Goal: Information Seeking & Learning: Learn about a topic

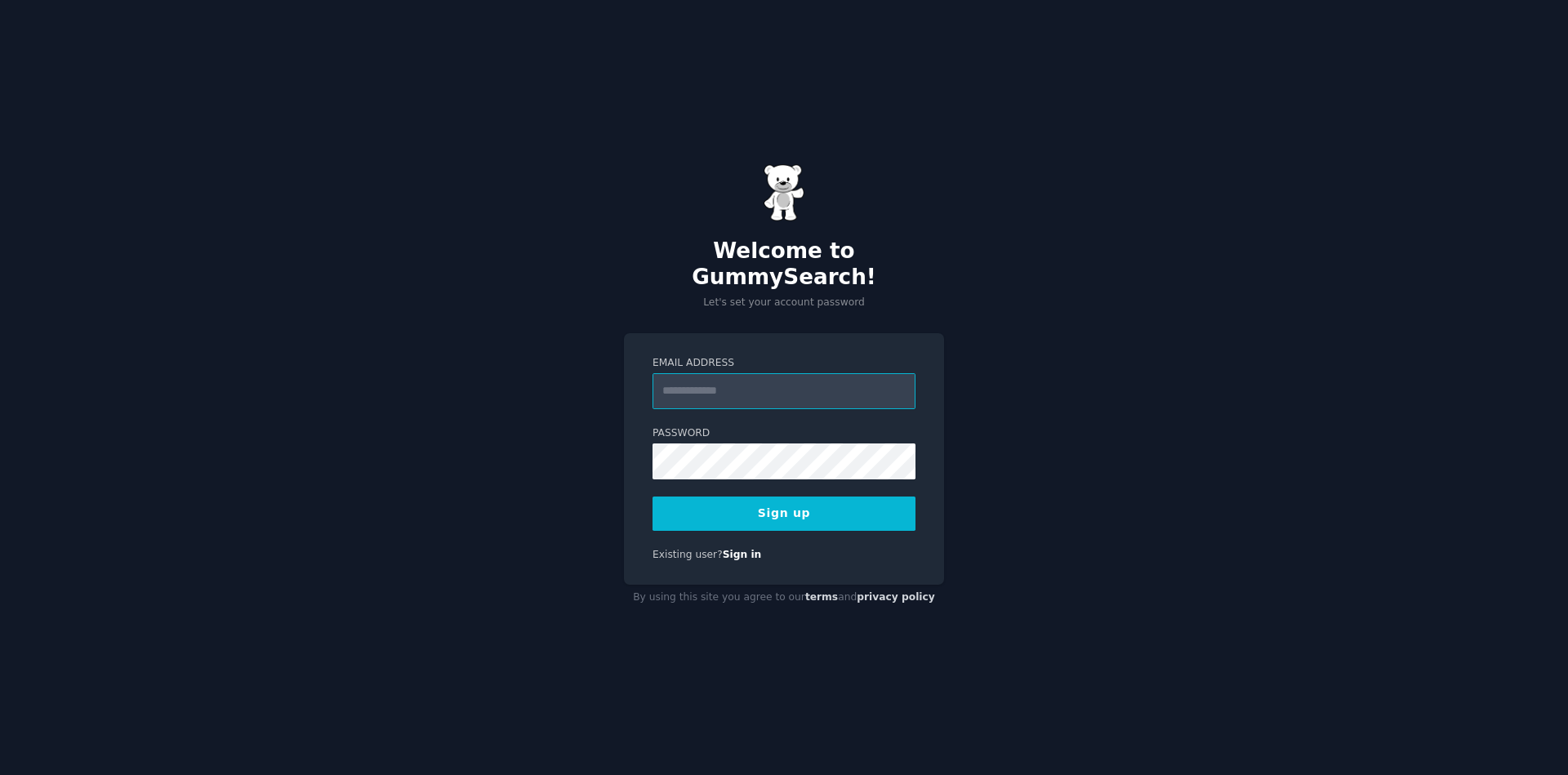
click at [682, 378] on input "Email Address" at bounding box center [784, 392] width 263 height 36
type input "**********"
click at [785, 499] on button "Sign up" at bounding box center [784, 514] width 263 height 34
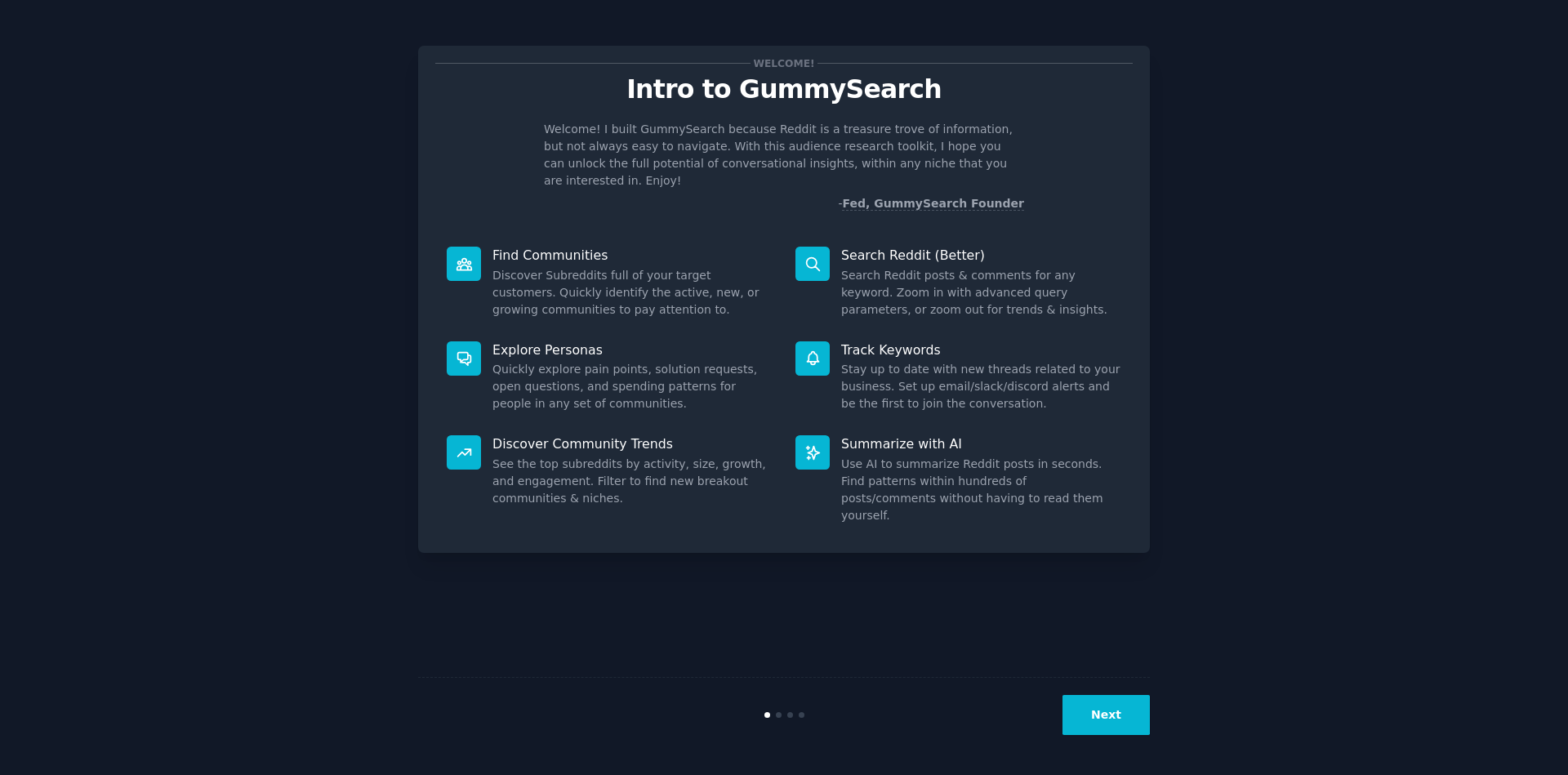
click at [1086, 711] on button "Next" at bounding box center [1106, 715] width 87 height 40
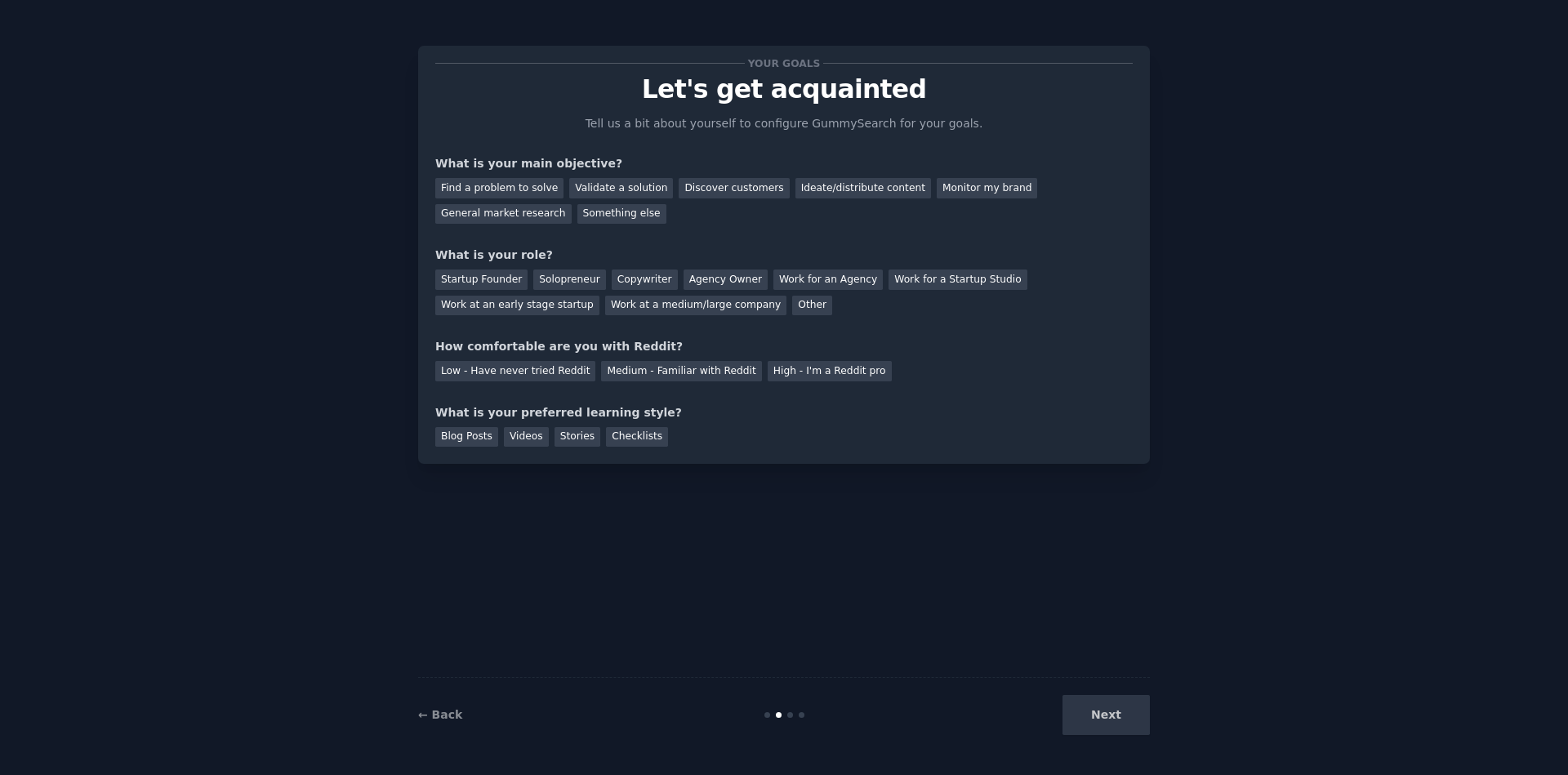
click at [1102, 715] on div "Next" at bounding box center [1027, 715] width 244 height 40
click at [1099, 723] on div "Next" at bounding box center [1027, 715] width 244 height 40
click at [772, 559] on div "Your goals Let's get acquainted Tell us a bit about yourself to configure Gummy…" at bounding box center [783, 387] width 731 height 730
click at [1109, 721] on div "Next" at bounding box center [1027, 715] width 244 height 40
click at [446, 718] on link "← Back" at bounding box center [440, 714] width 44 height 13
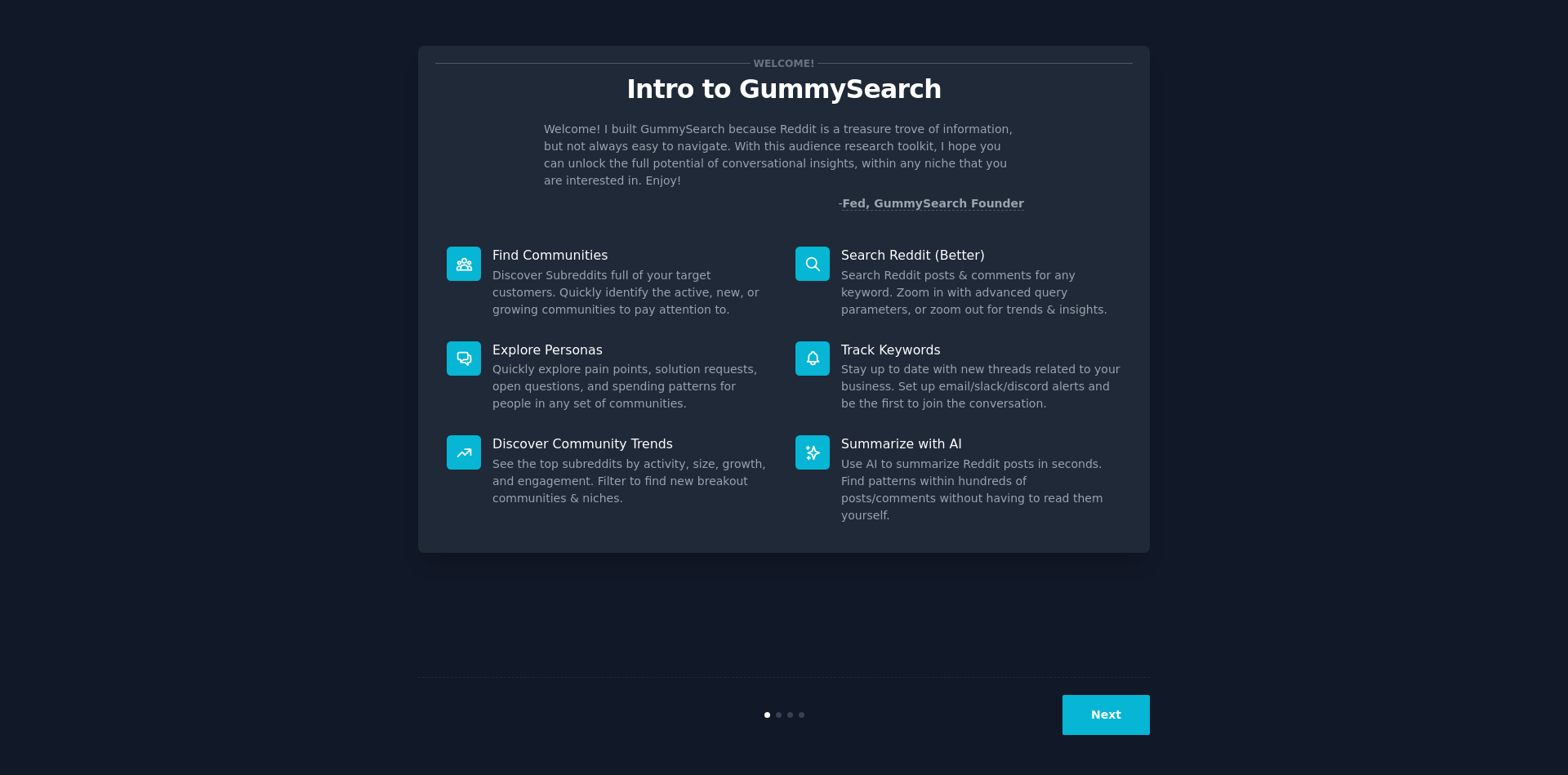
click at [1106, 716] on button "Next" at bounding box center [1106, 715] width 87 height 40
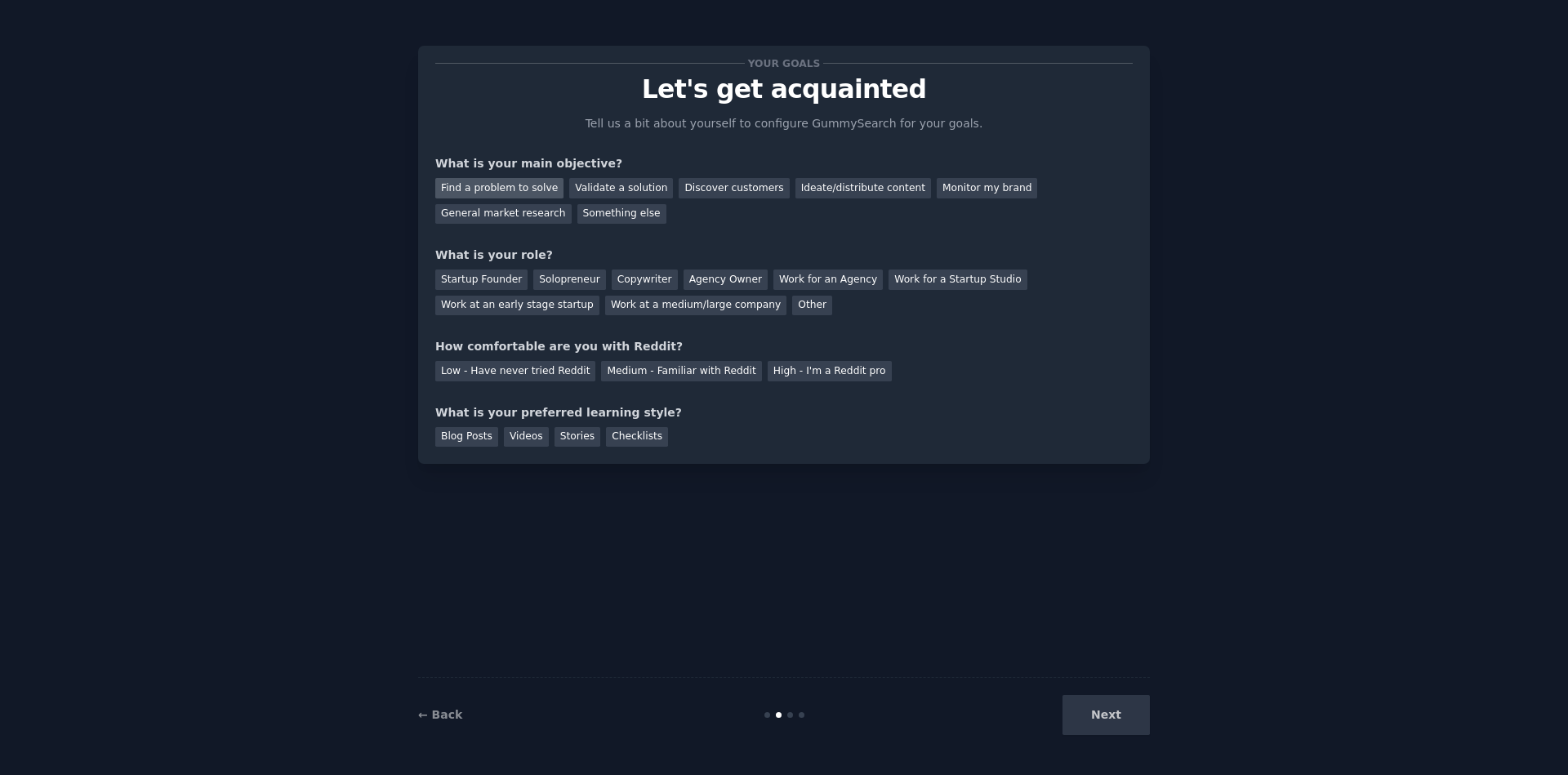
click at [488, 188] on div "Find a problem to solve" at bounding box center [498, 188] width 128 height 21
click at [508, 280] on div "Startup Founder" at bounding box center [481, 279] width 92 height 21
click at [581, 286] on div "Solopreneur" at bounding box center [568, 279] width 72 height 21
click at [624, 374] on div "Medium - Familiar with Reddit" at bounding box center [681, 371] width 160 height 21
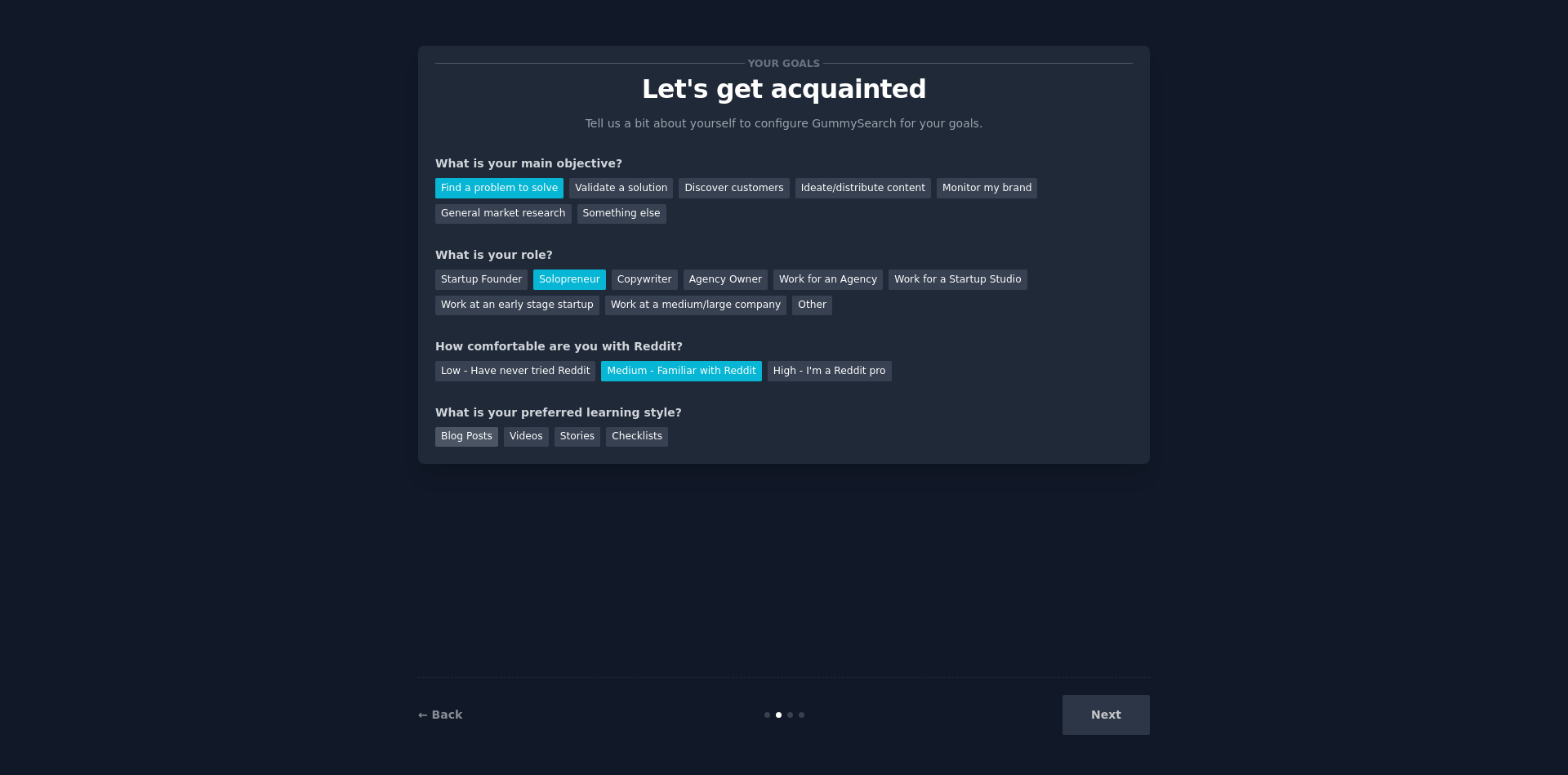
click at [478, 440] on div "Blog Posts" at bounding box center [466, 437] width 63 height 21
click at [1106, 722] on button "Next" at bounding box center [1106, 715] width 87 height 40
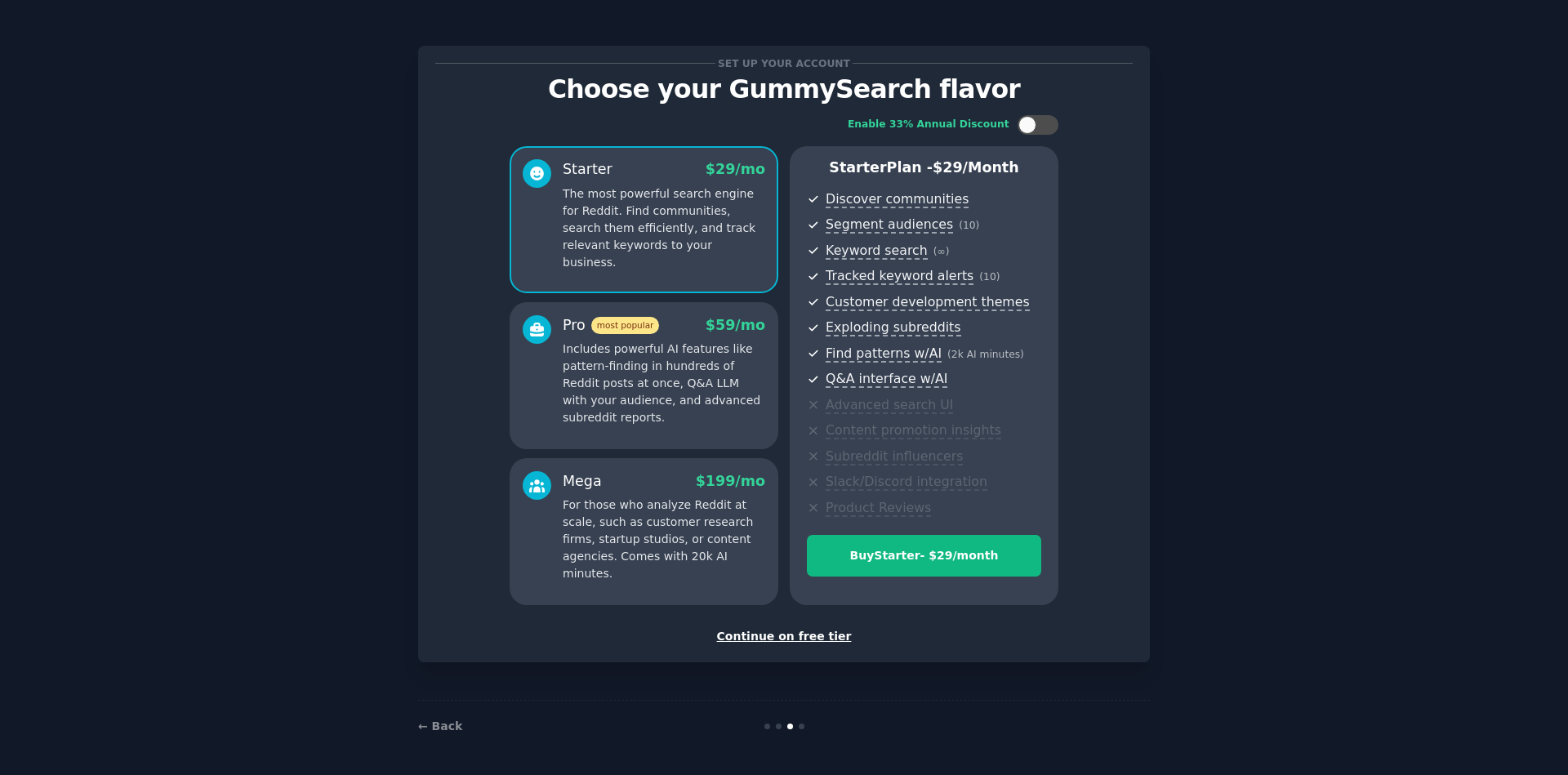
click at [788, 639] on div "Continue on free tier" at bounding box center [784, 636] width 698 height 17
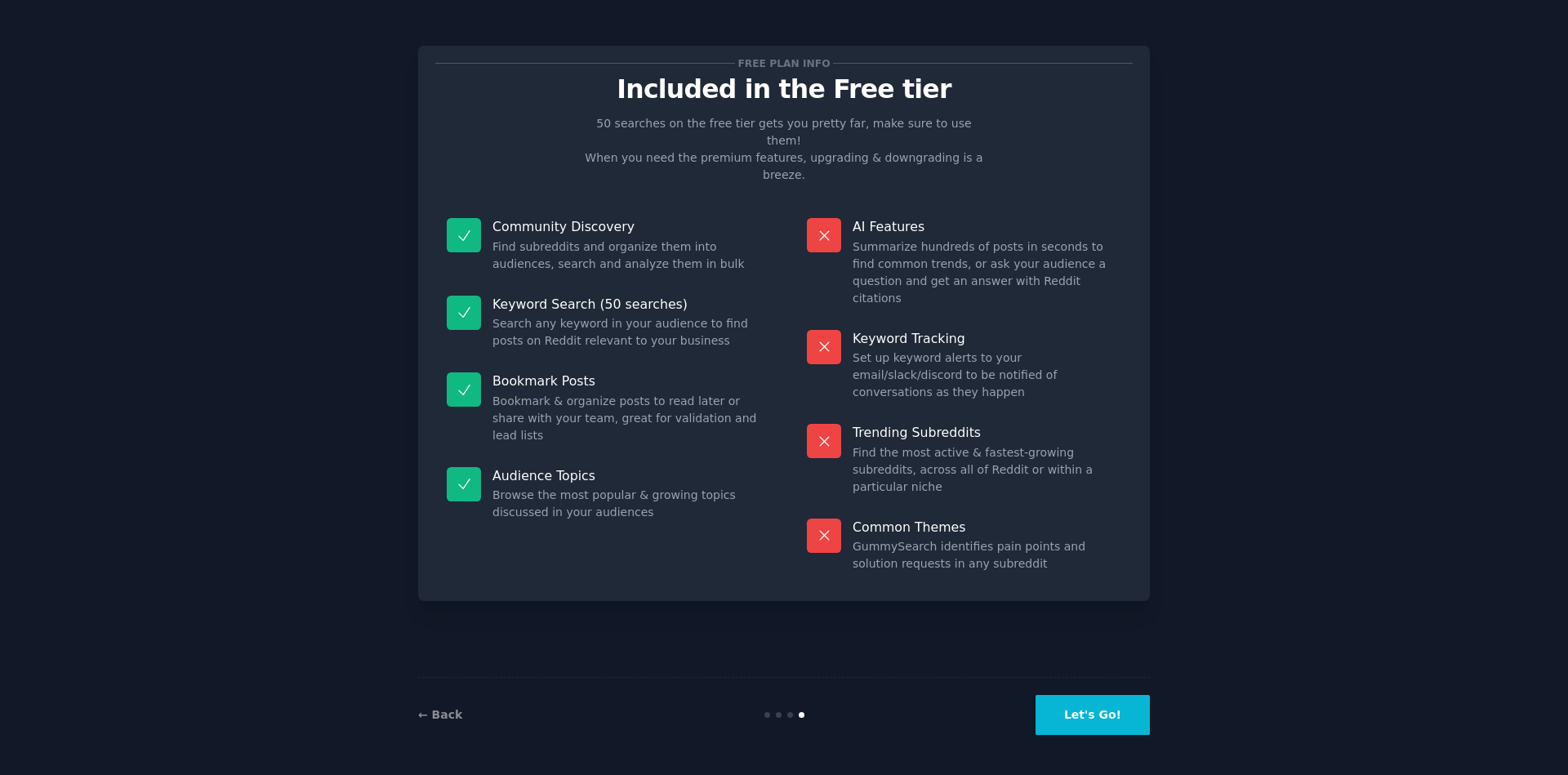
click at [1095, 723] on button "Let's Go!" at bounding box center [1093, 715] width 114 height 40
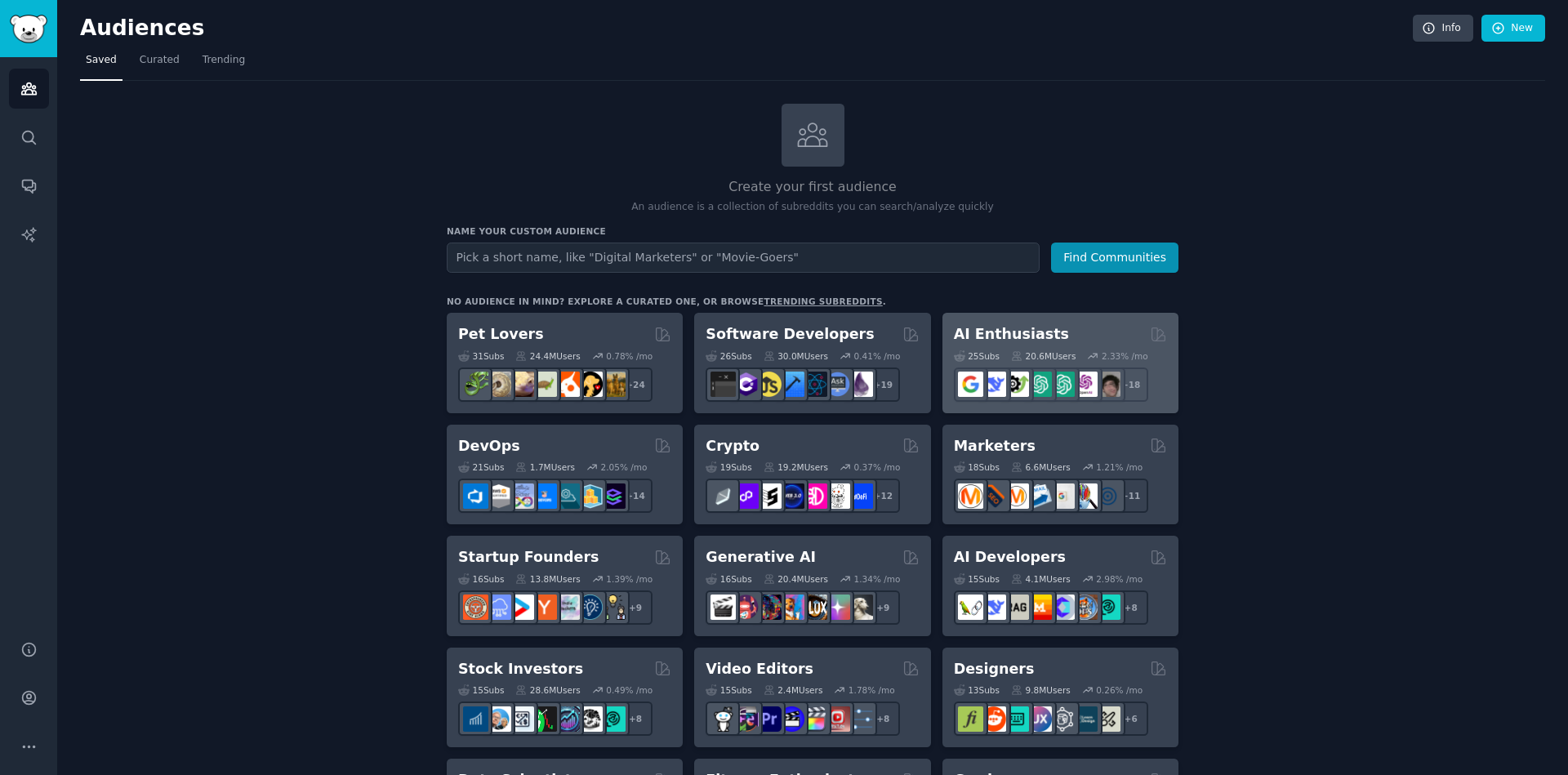
click at [1011, 330] on h2 "AI Enthusiasts" at bounding box center [1011, 334] width 115 height 21
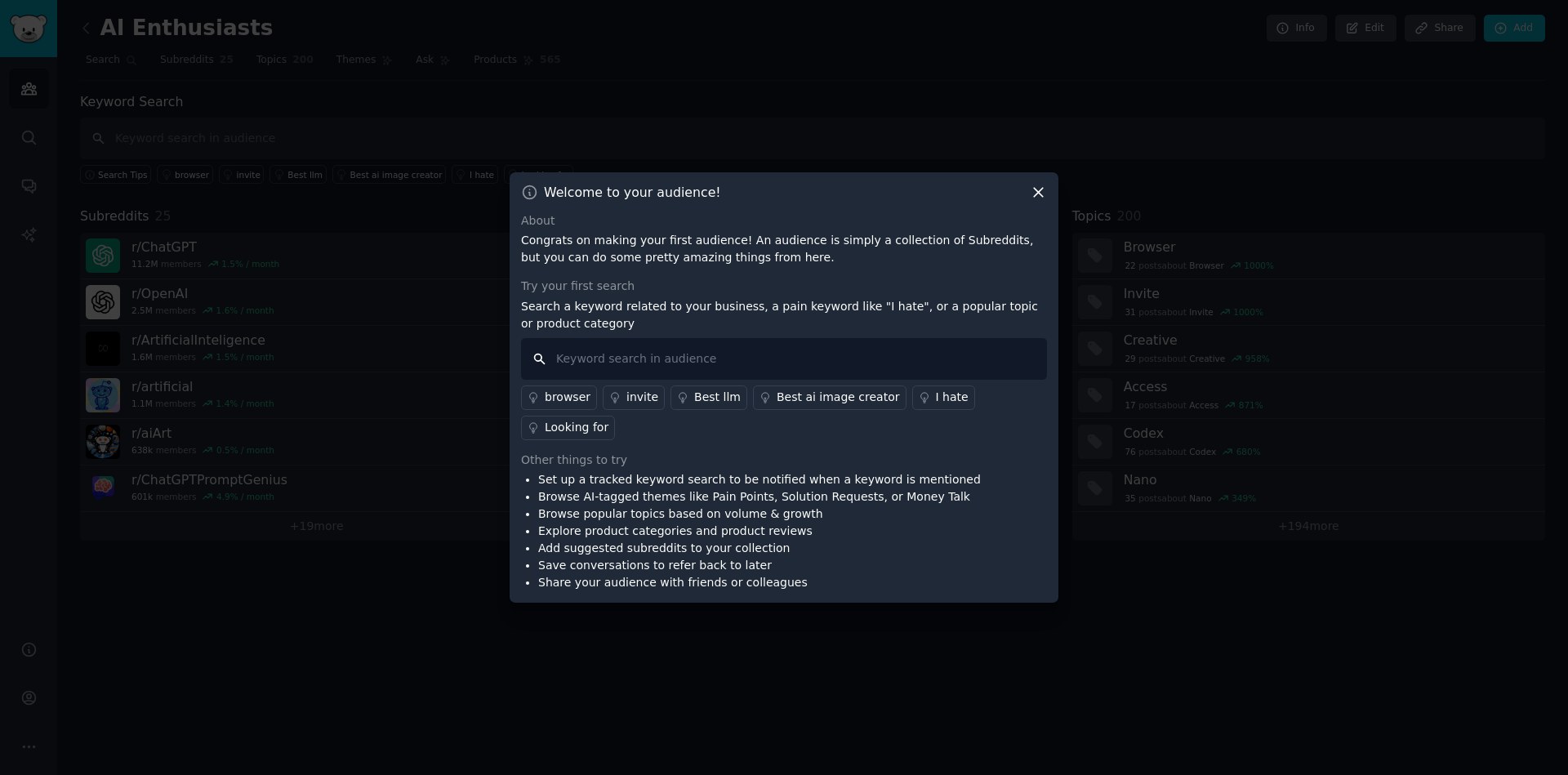
click at [566, 354] on input "text" at bounding box center [784, 359] width 526 height 42
type input "Educação"
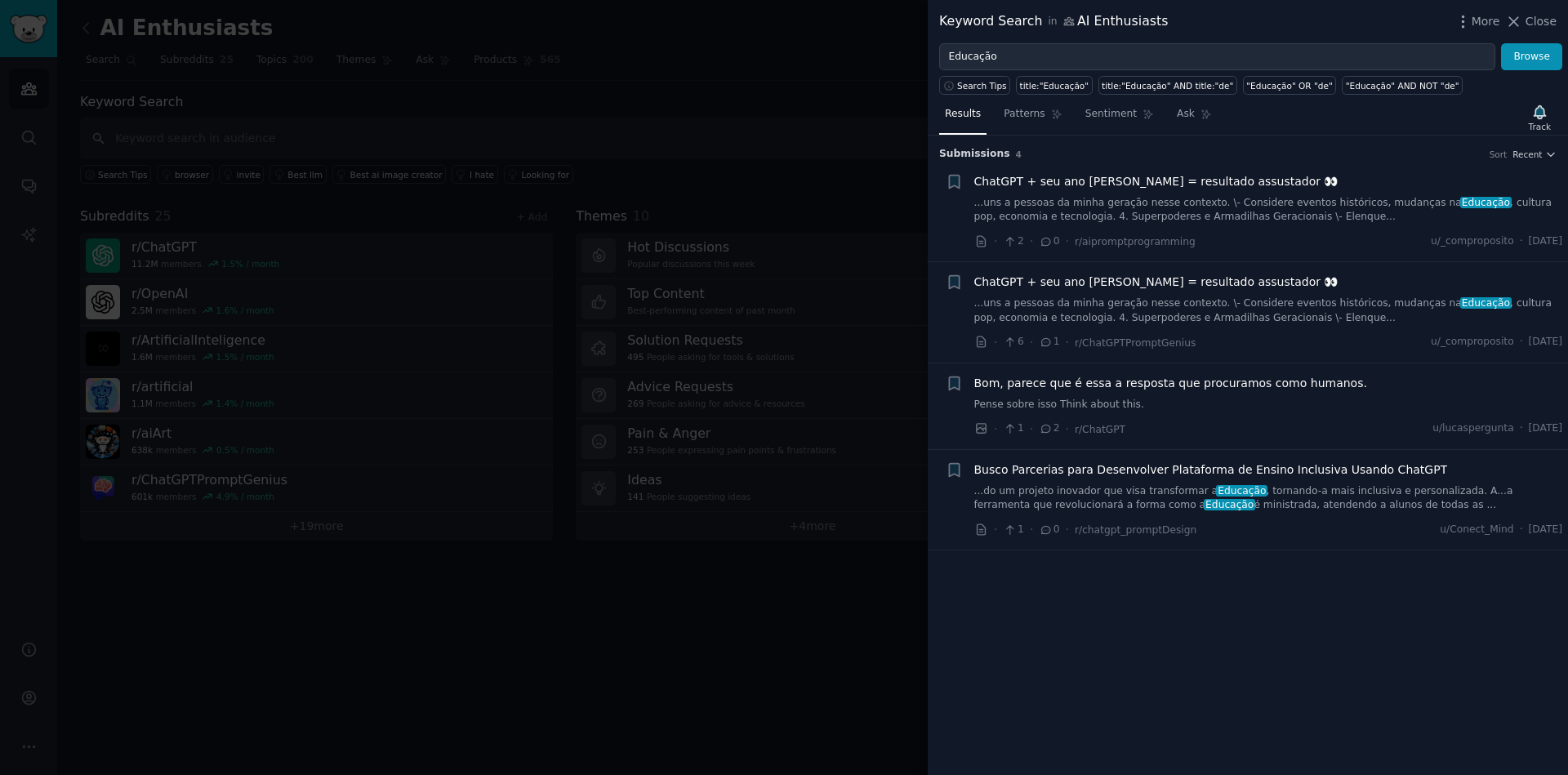
click at [1068, 476] on span "Busco Parcerias para Desenvolver Plataforma de Ensino Inclusiva Usando ChatGPT" at bounding box center [1211, 470] width 474 height 17
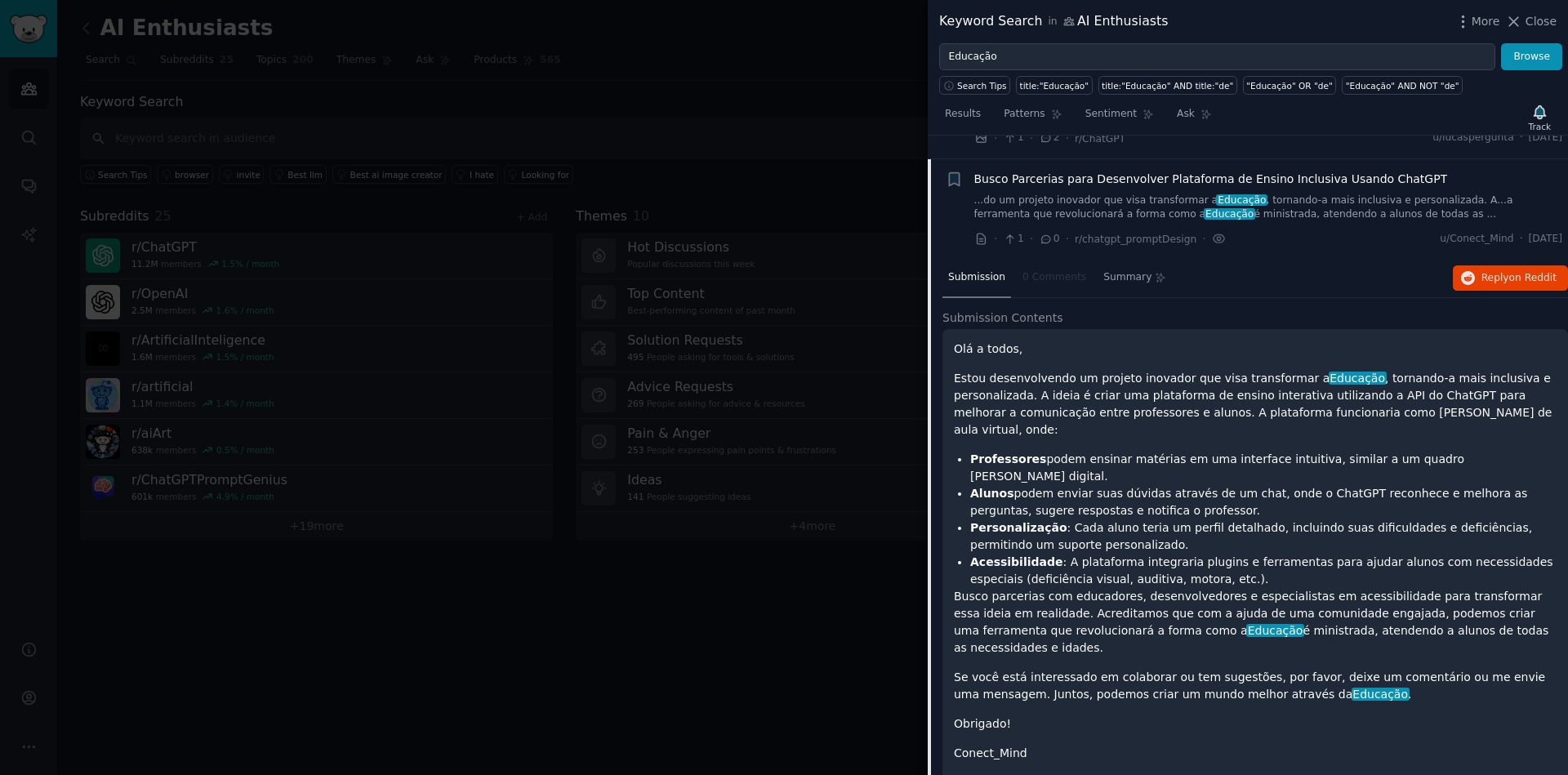
scroll to position [300, 0]
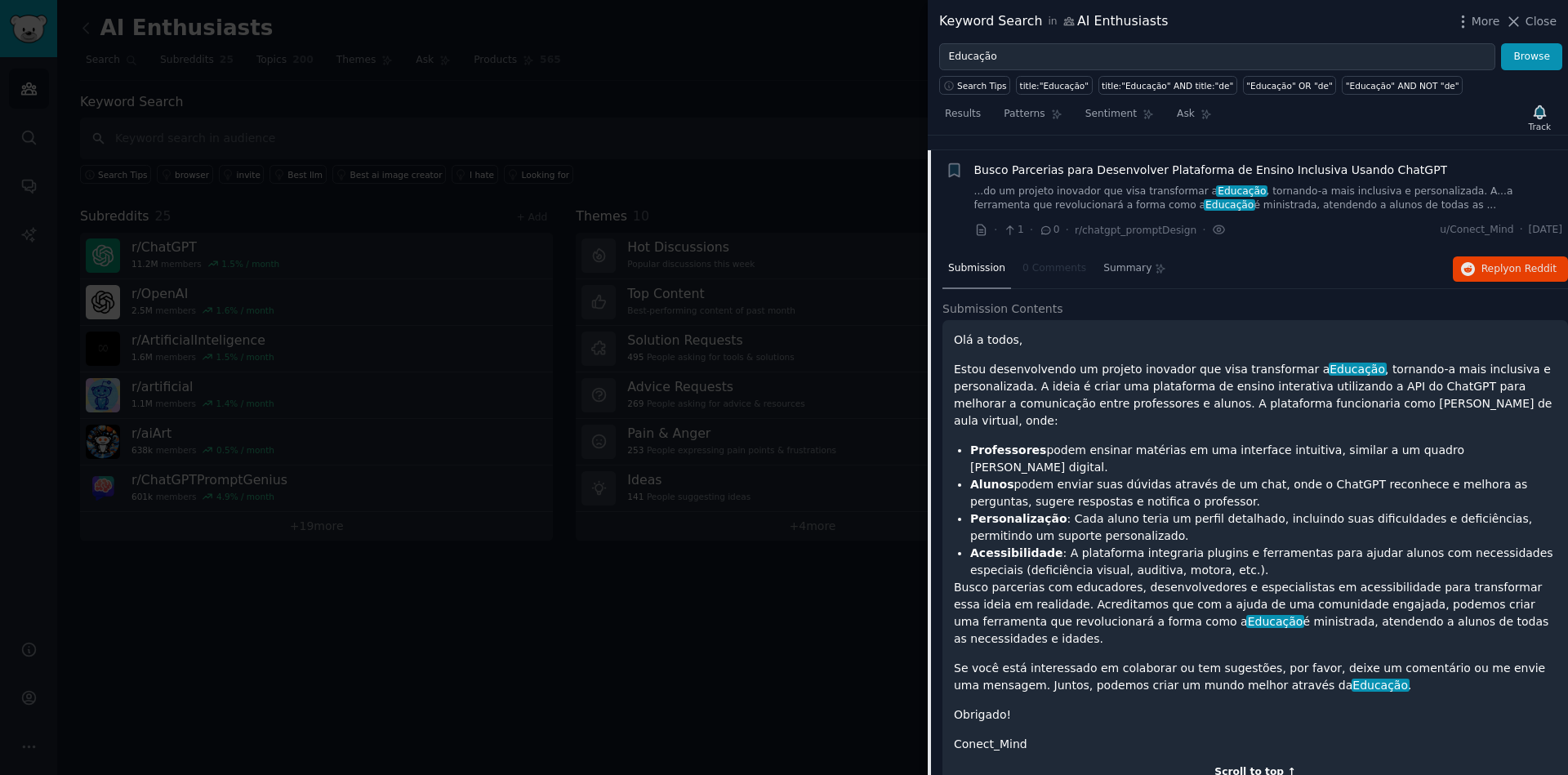
click at [1248, 765] on div "Scroll to top ↑" at bounding box center [1255, 772] width 603 height 15
click at [1284, 765] on div "Scroll to top ↑" at bounding box center [1255, 772] width 603 height 15
click at [1108, 111] on span "Sentiment" at bounding box center [1111, 114] width 52 height 15
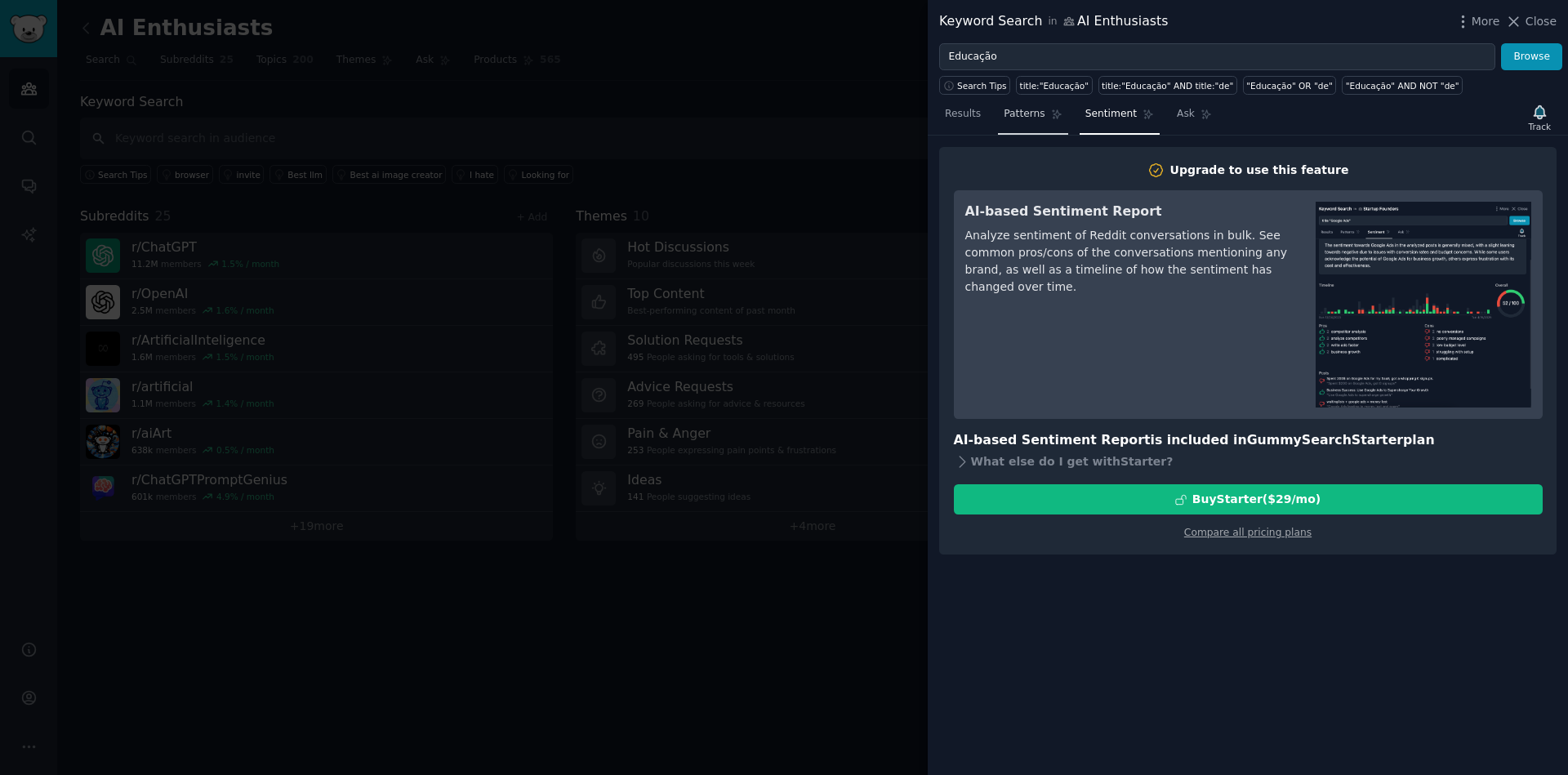
click at [1022, 112] on span "Patterns" at bounding box center [1024, 114] width 41 height 15
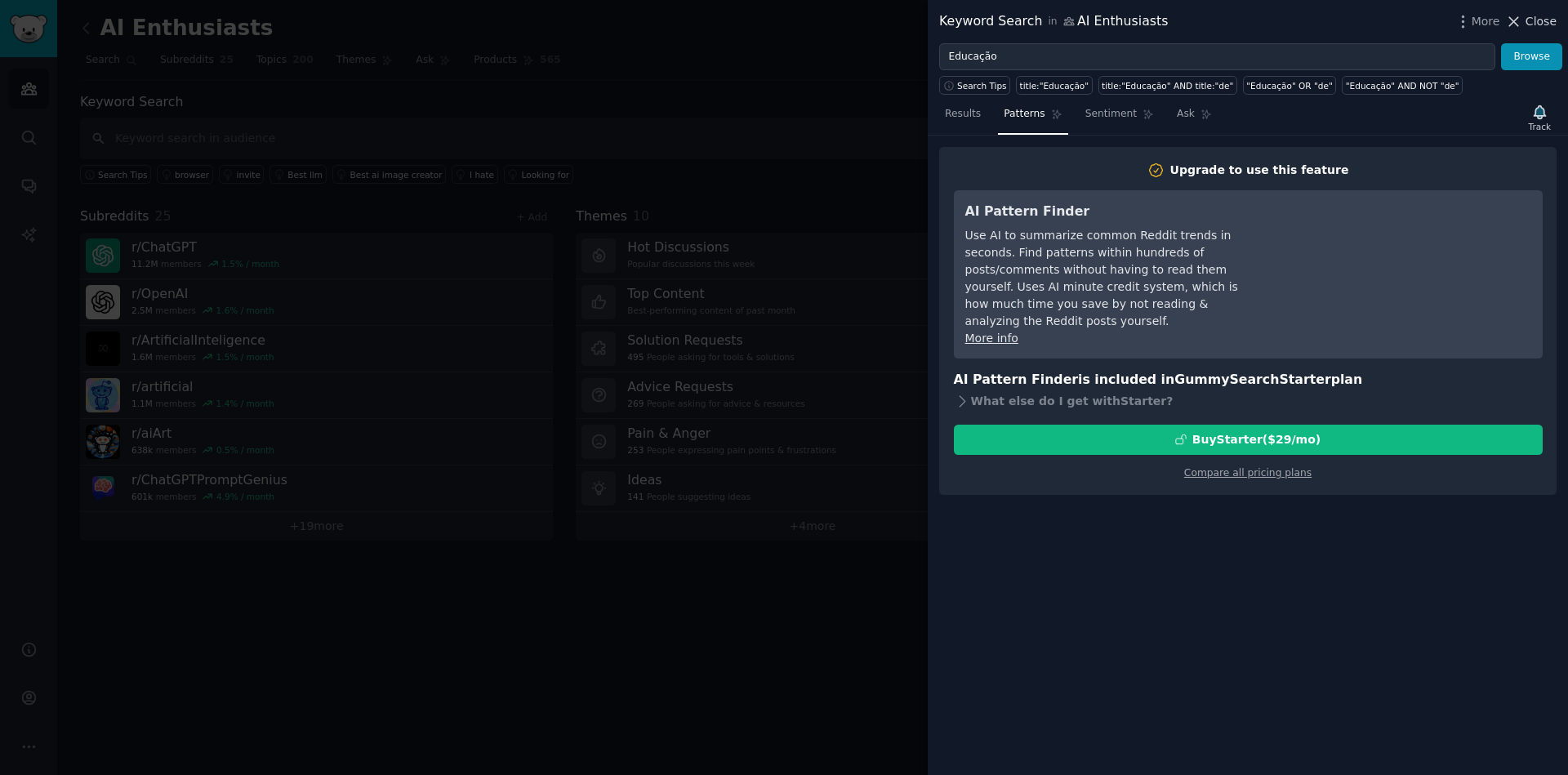
click at [1519, 25] on icon at bounding box center [1515, 22] width 9 height 9
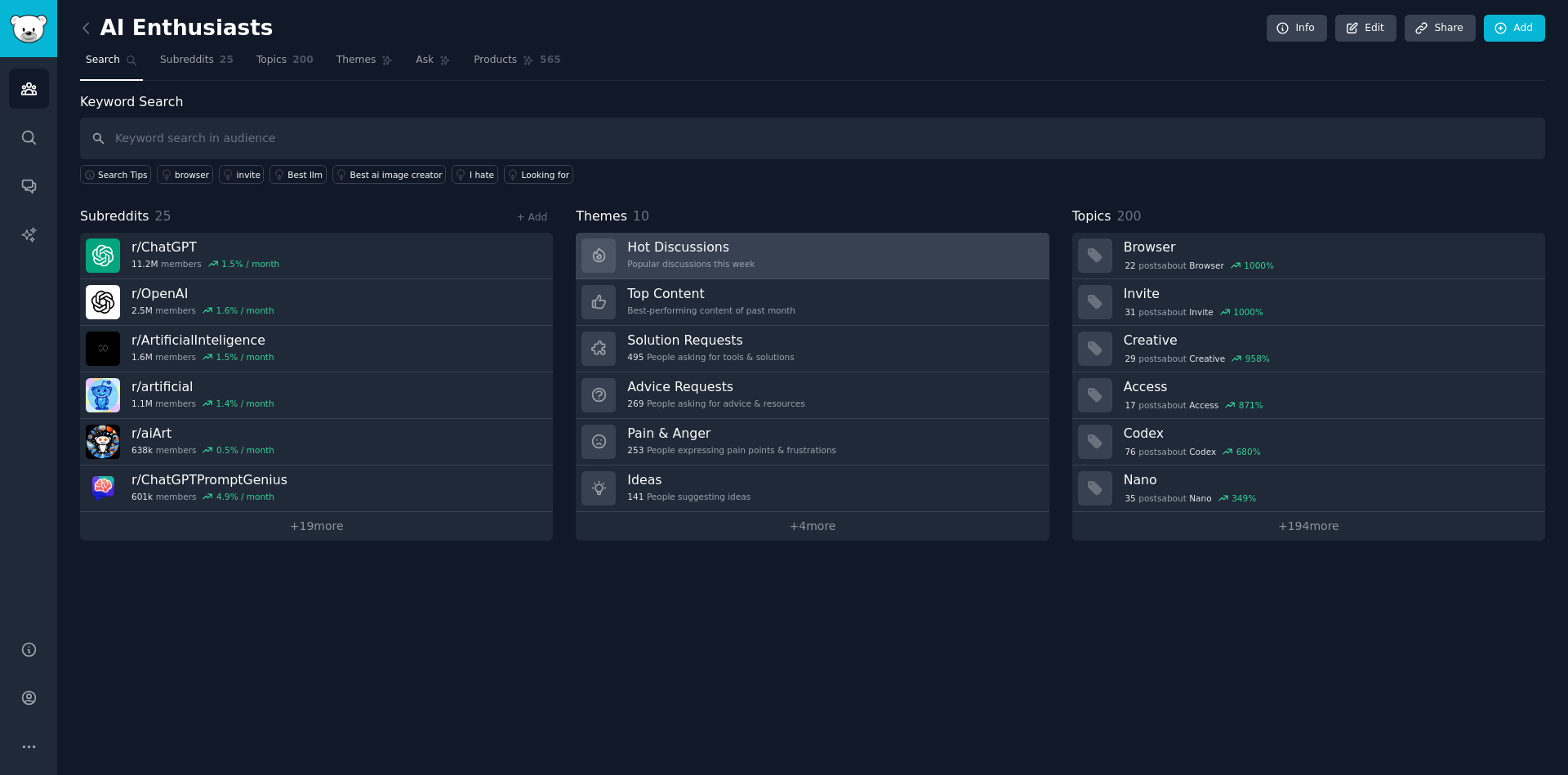
click at [702, 251] on h3 "Hot Discussions" at bounding box center [691, 247] width 128 height 17
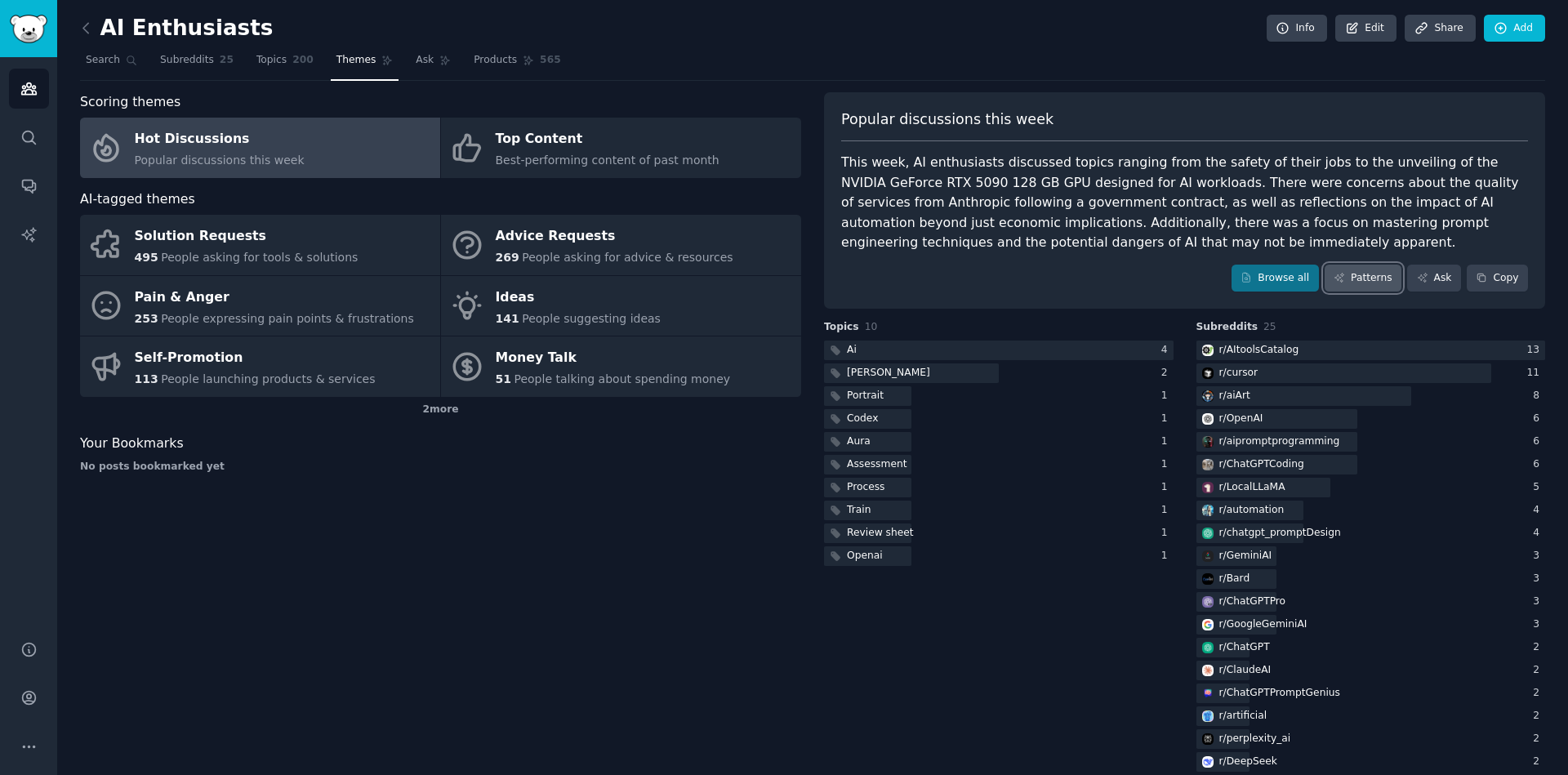
click at [1360, 268] on link "Patterns" at bounding box center [1363, 278] width 77 height 28
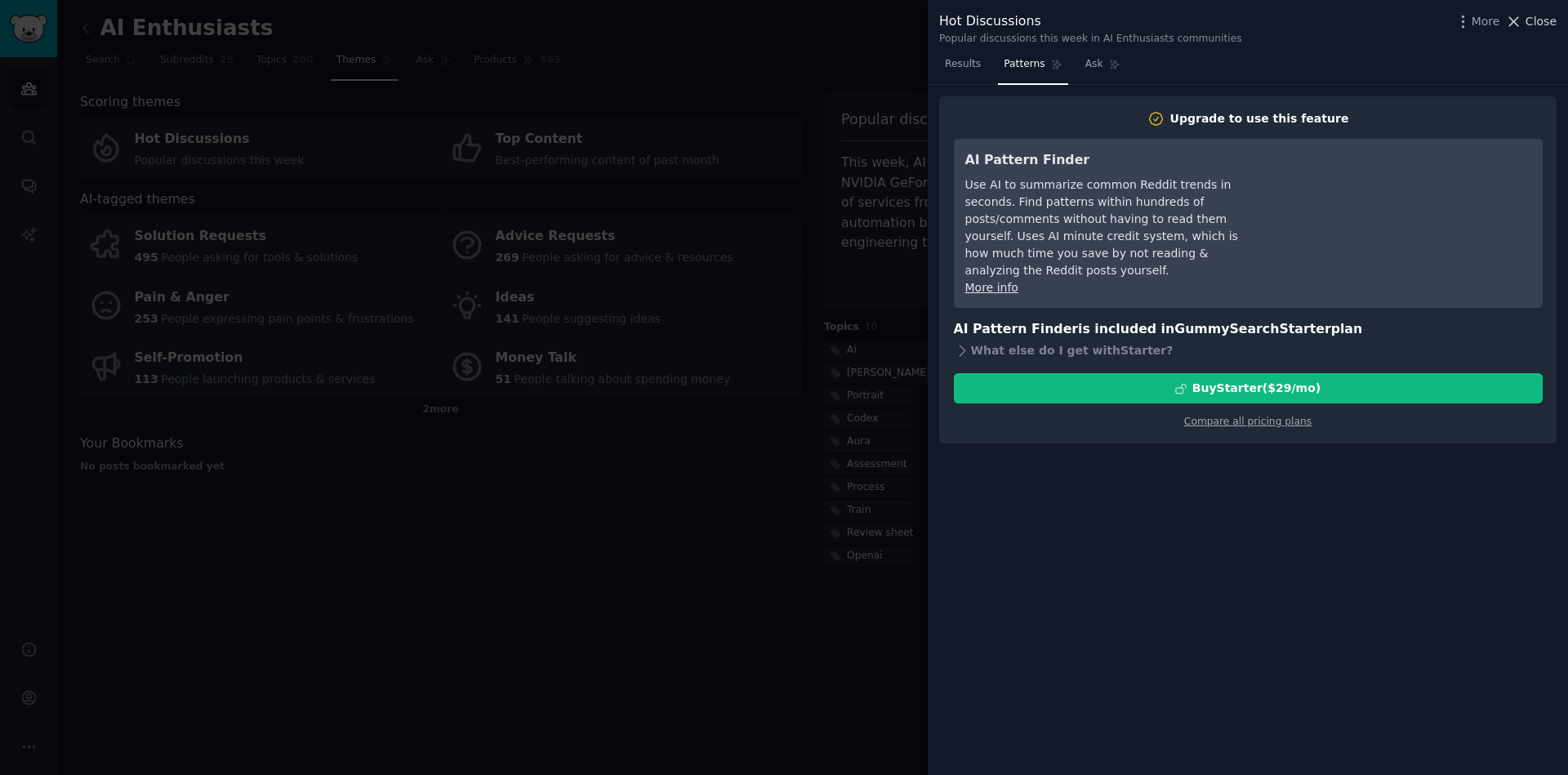
click at [1534, 22] on span "Close" at bounding box center [1541, 21] width 31 height 17
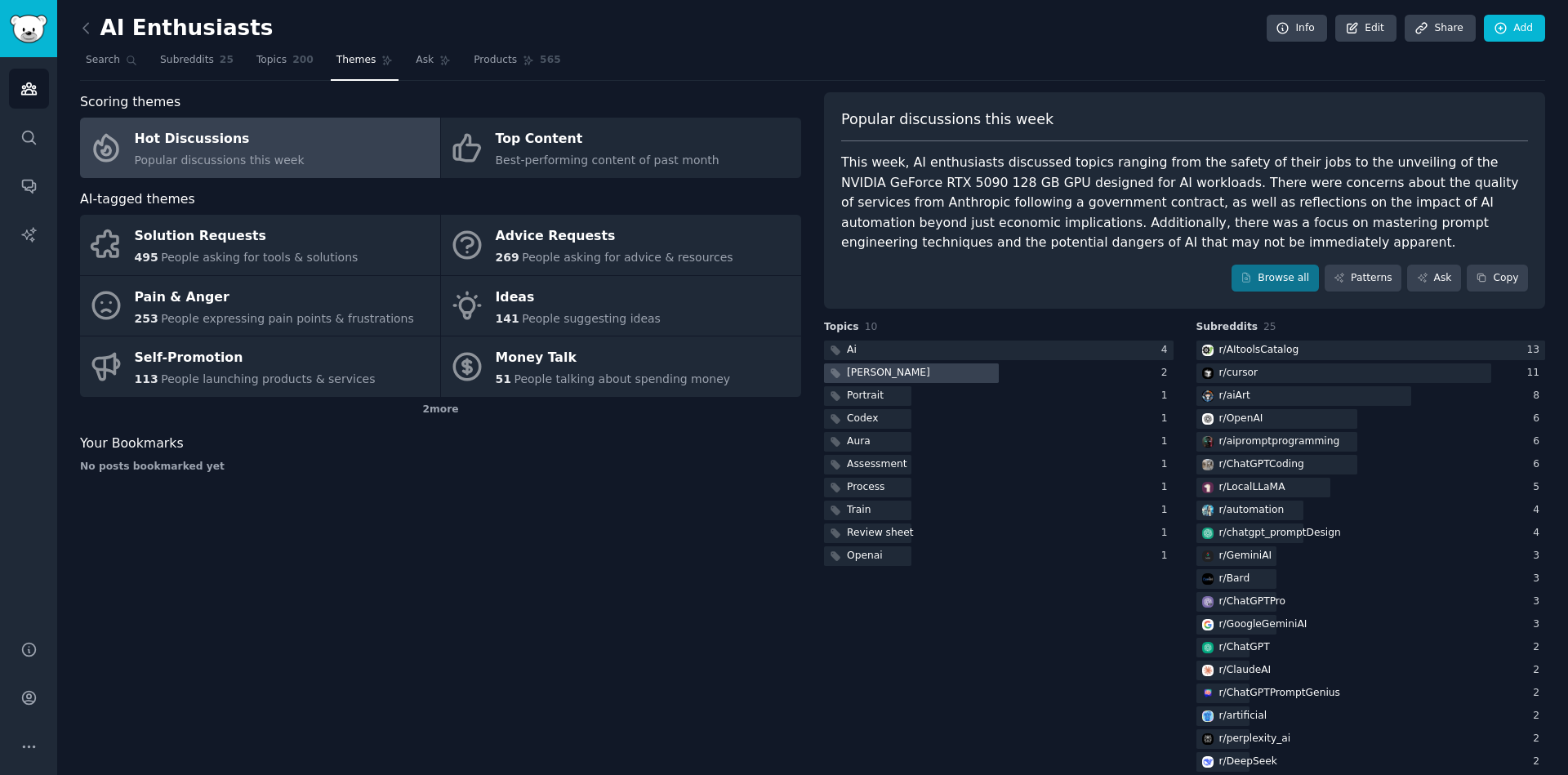
click at [872, 375] on div "Claude" at bounding box center [888, 373] width 83 height 15
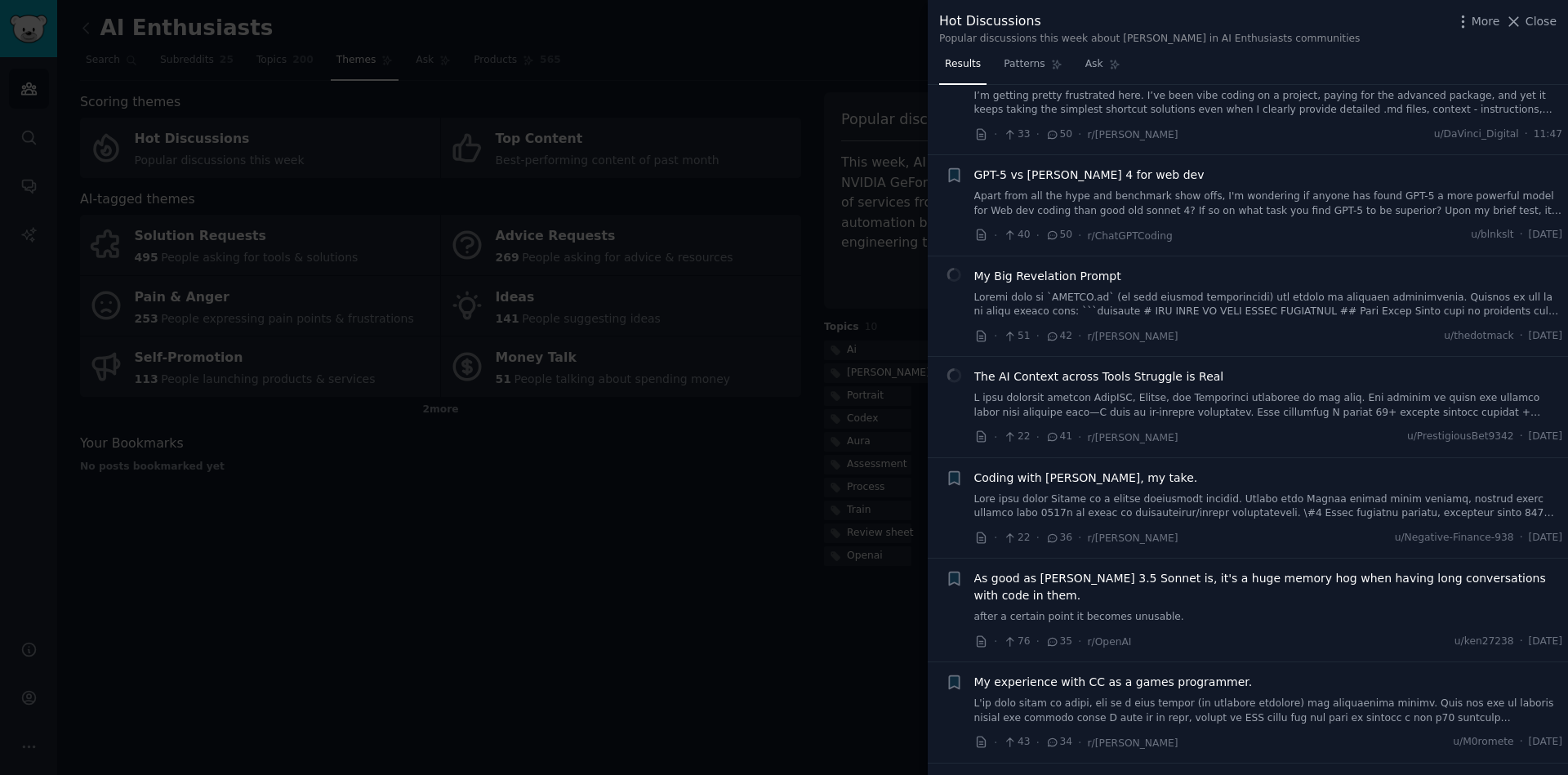
scroll to position [1372, 0]
click at [1037, 263] on span "My Big Revelation Prompt" at bounding box center [1048, 271] width 147 height 17
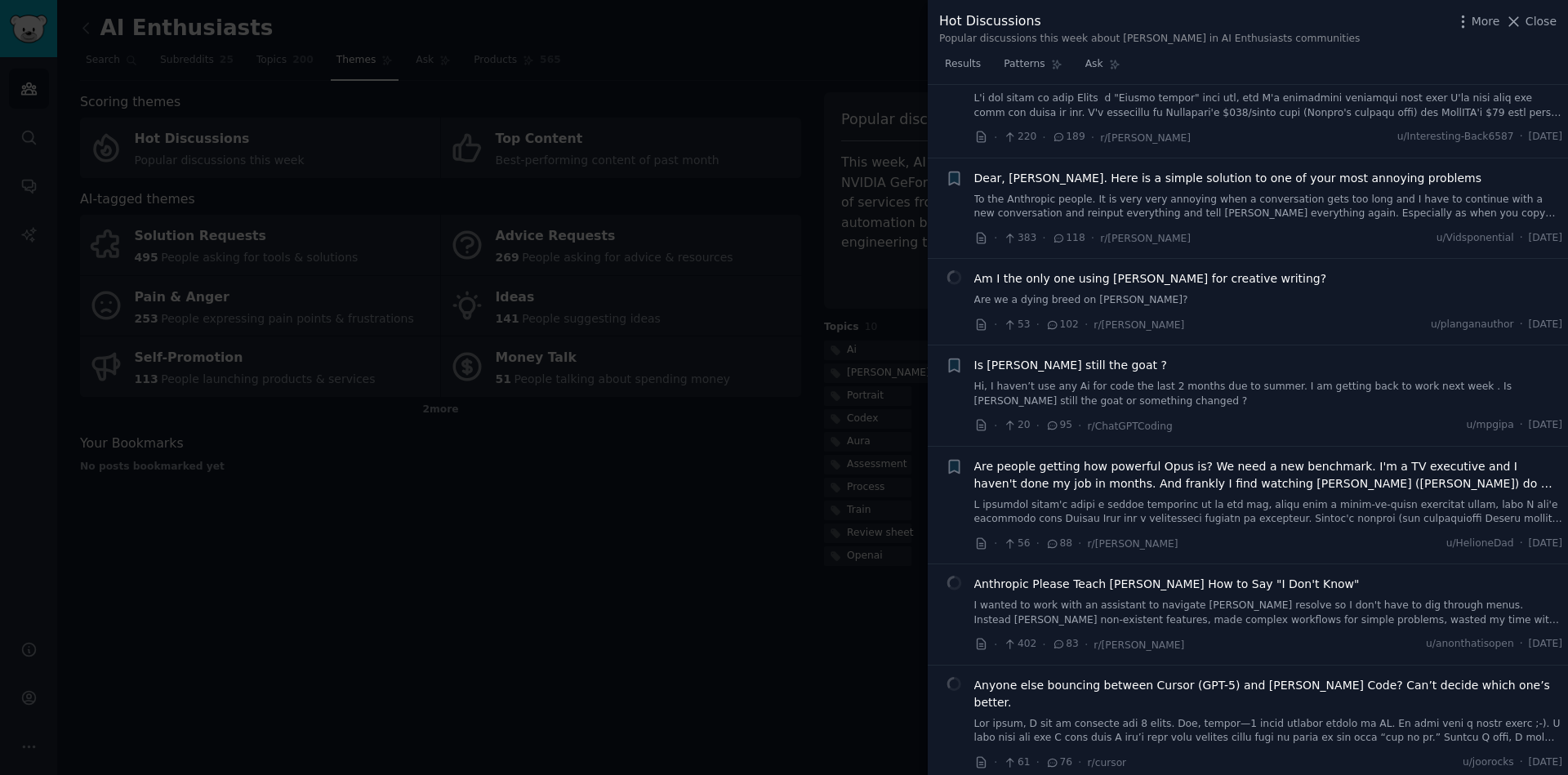
scroll to position [328, 0]
click at [1549, 27] on span "Close" at bounding box center [1541, 21] width 31 height 17
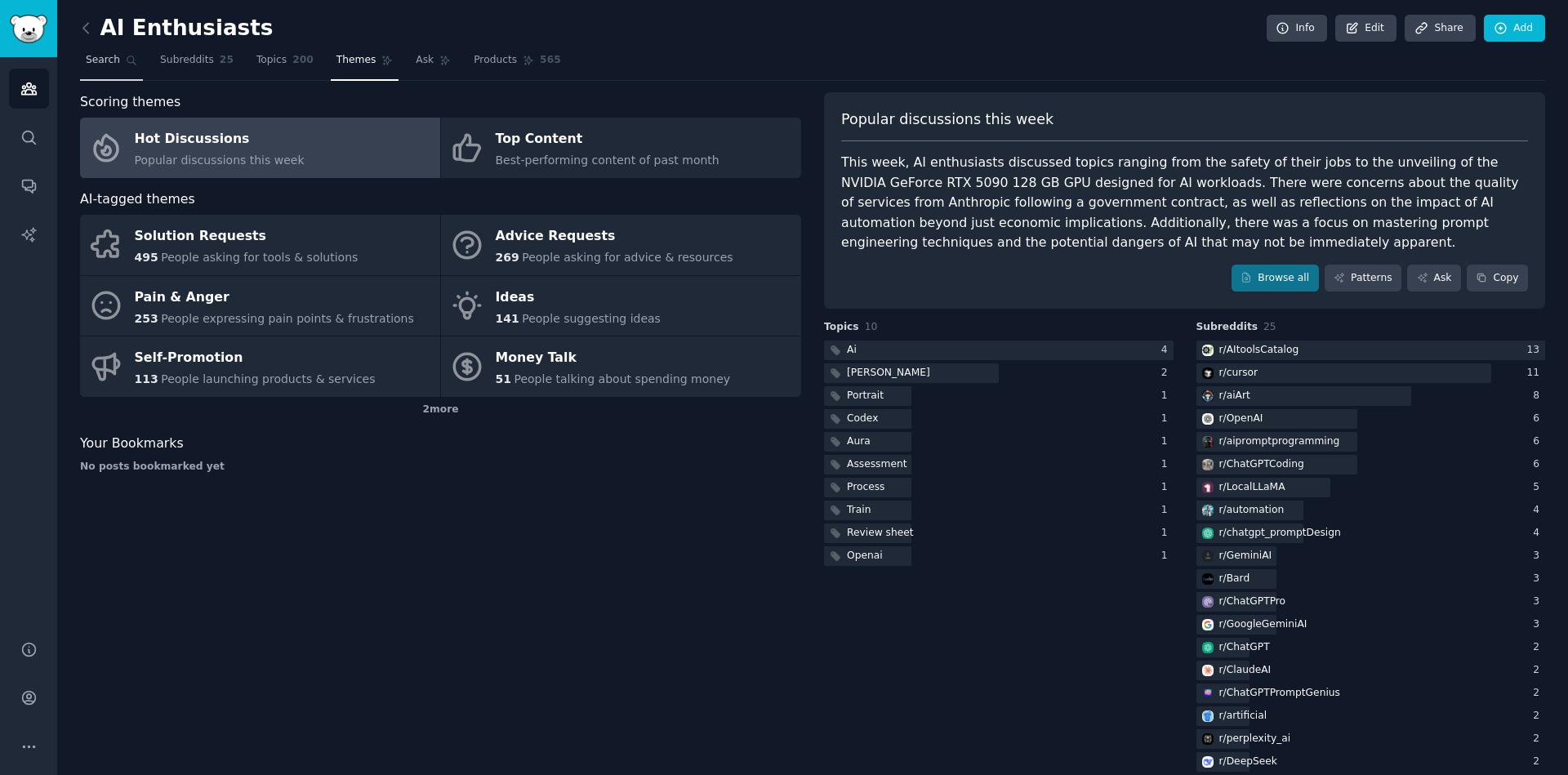
click at [121, 66] on link "Search" at bounding box center [111, 63] width 63 height 34
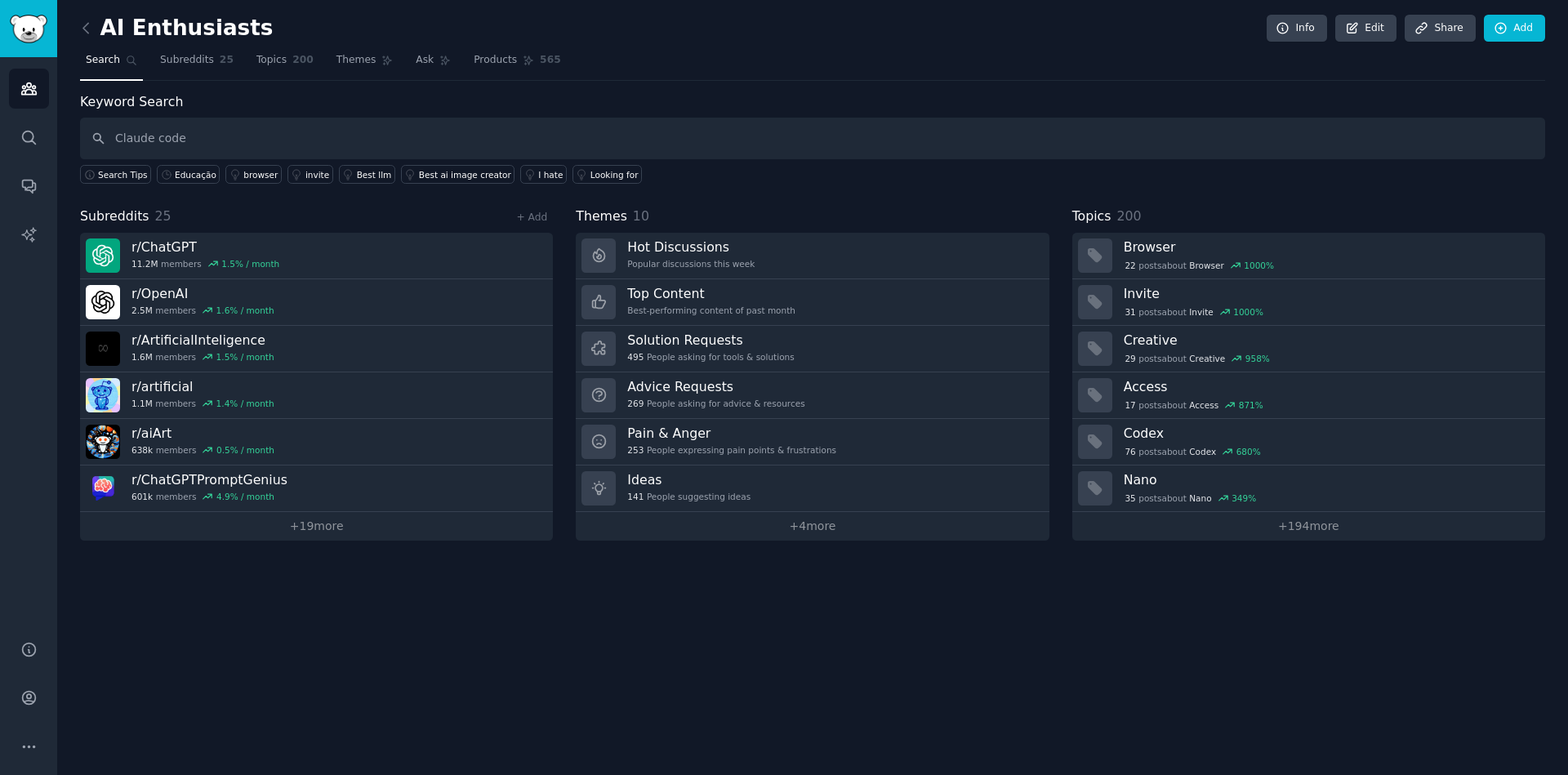
type input "Claude code"
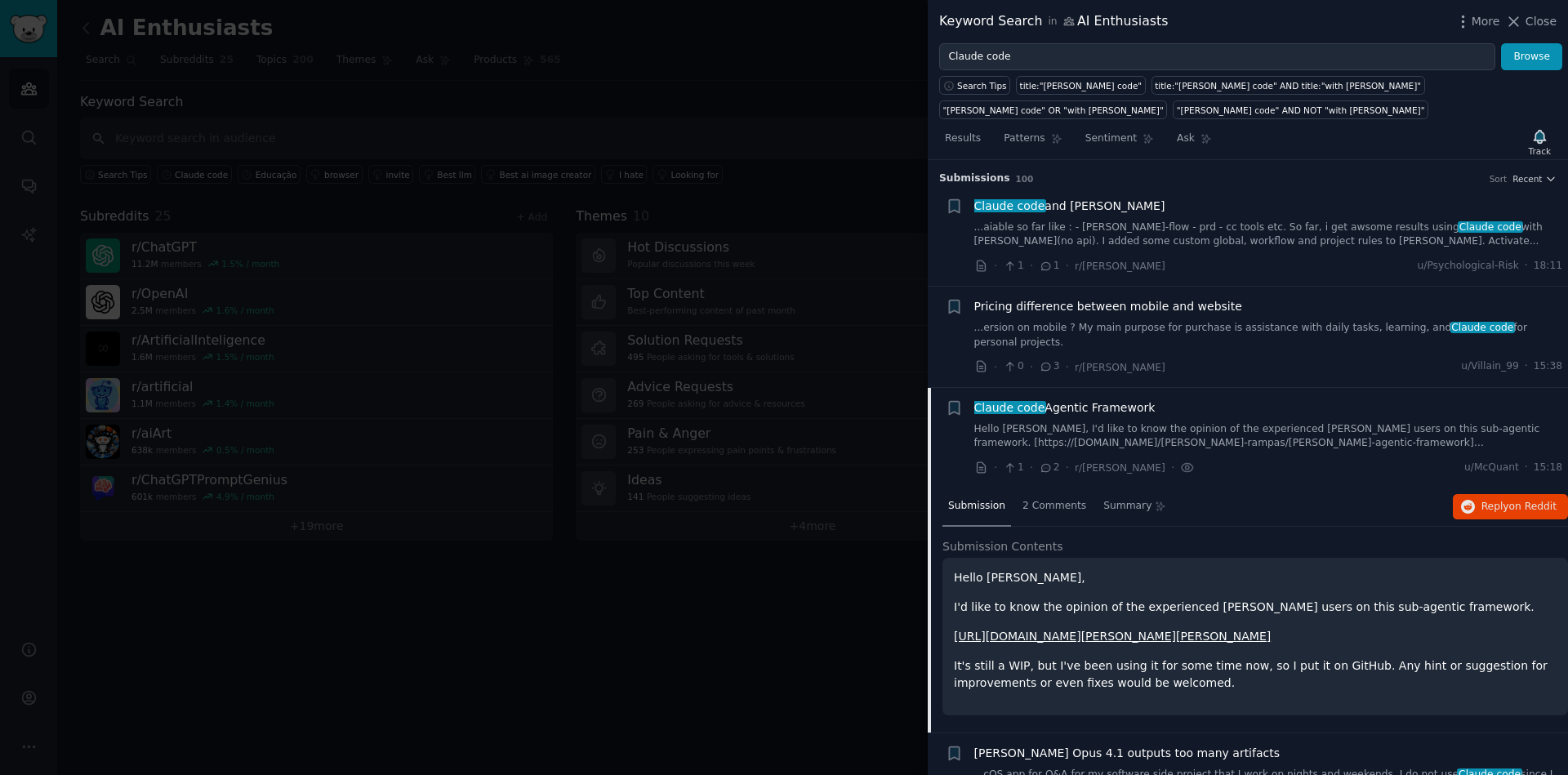
scroll to position [196, 0]
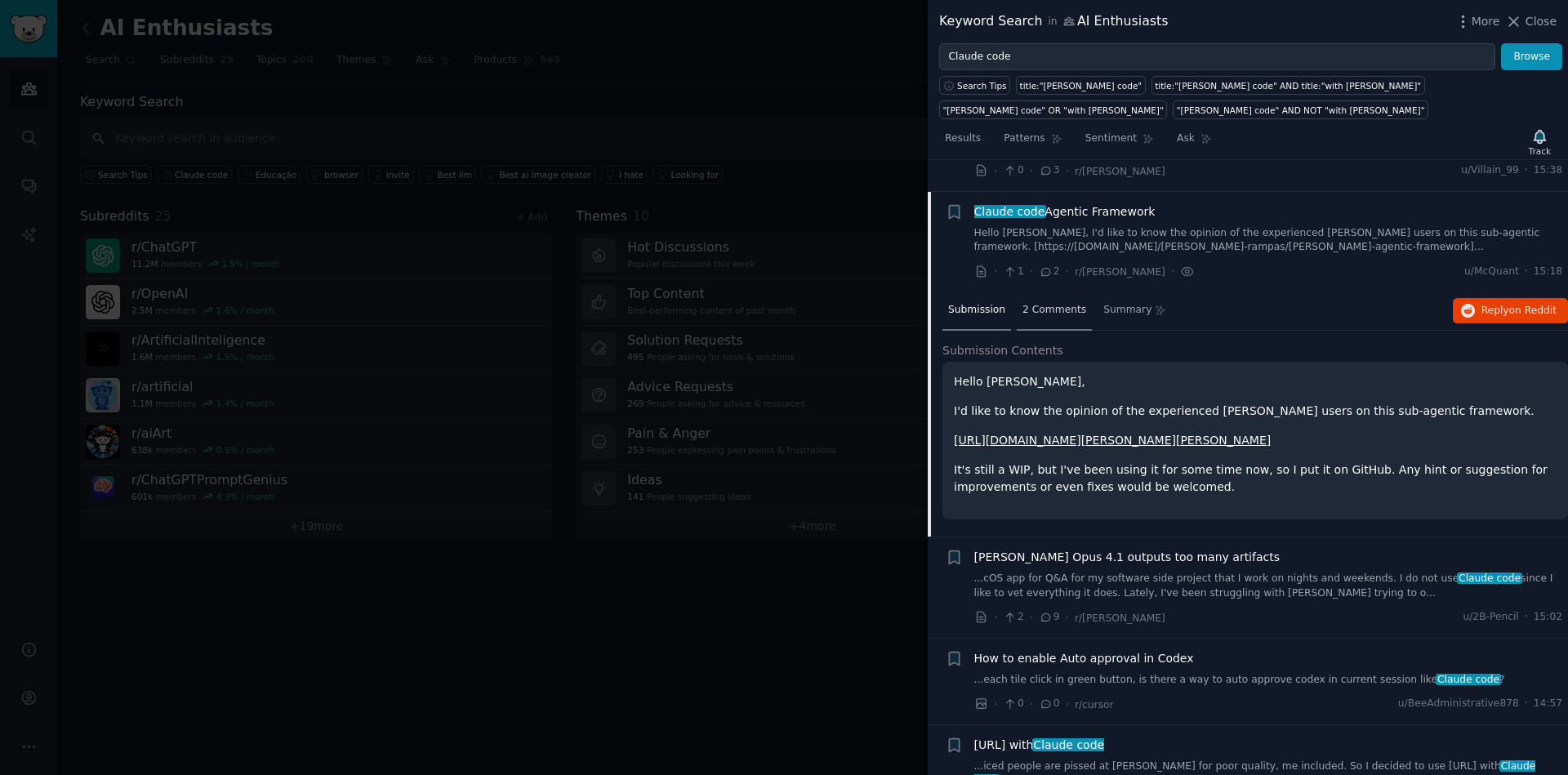
click at [1040, 310] on span "2 Comments" at bounding box center [1054, 310] width 63 height 15
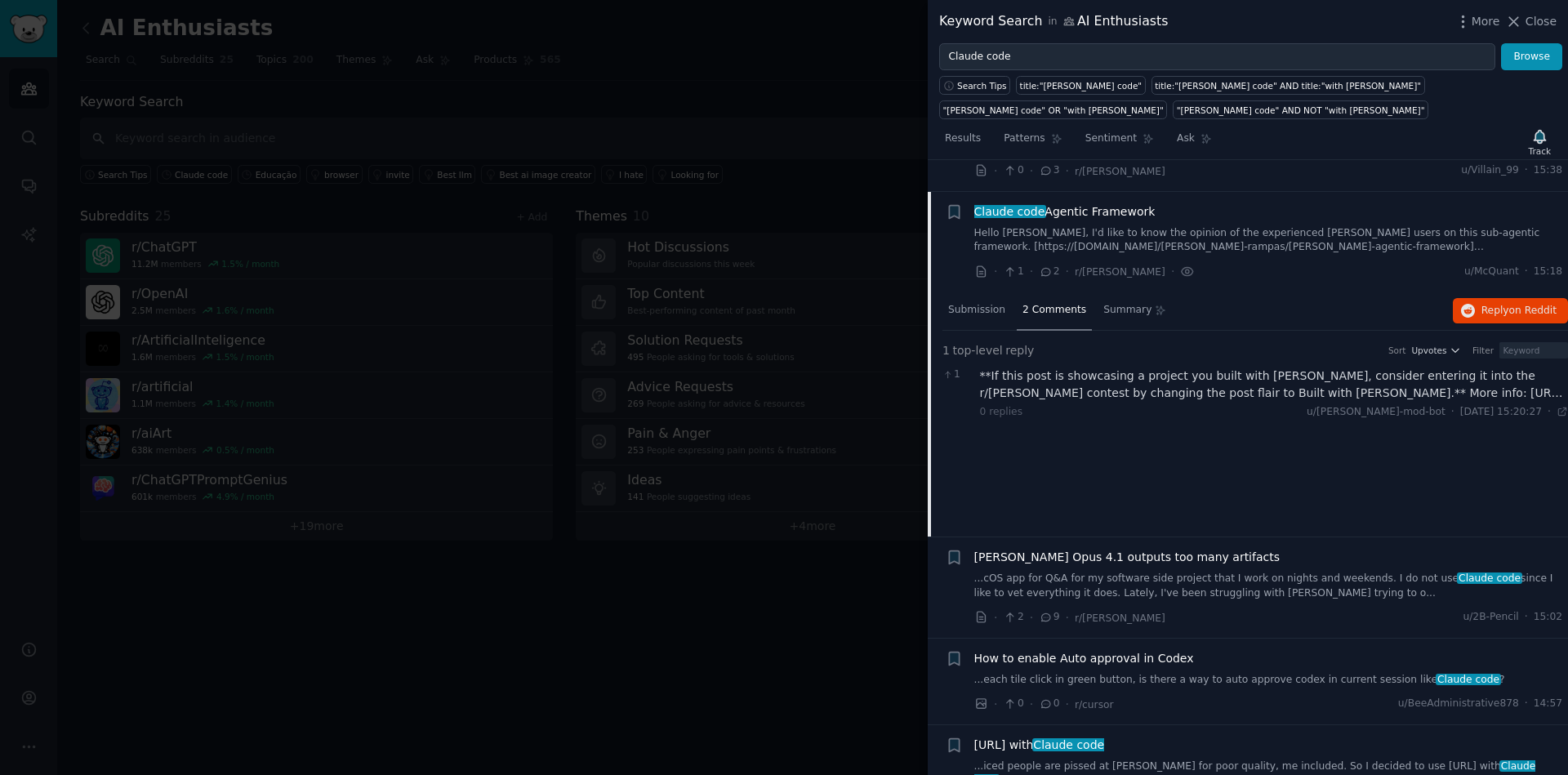
click at [1039, 309] on span "2 Comments" at bounding box center [1054, 310] width 63 height 15
click at [1132, 315] on span "Summary" at bounding box center [1127, 310] width 48 height 15
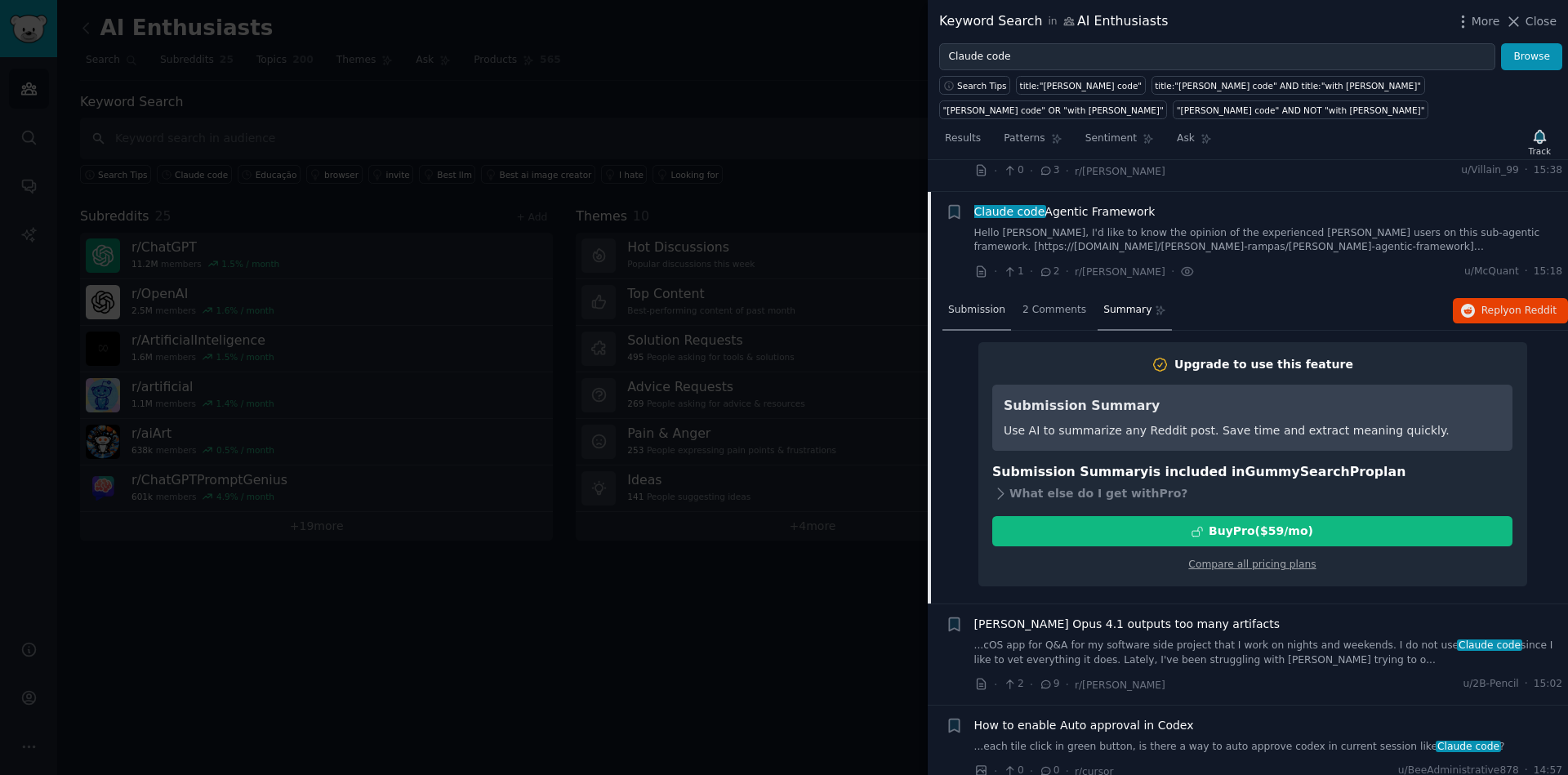
click at [983, 314] on span "Submission" at bounding box center [976, 310] width 57 height 15
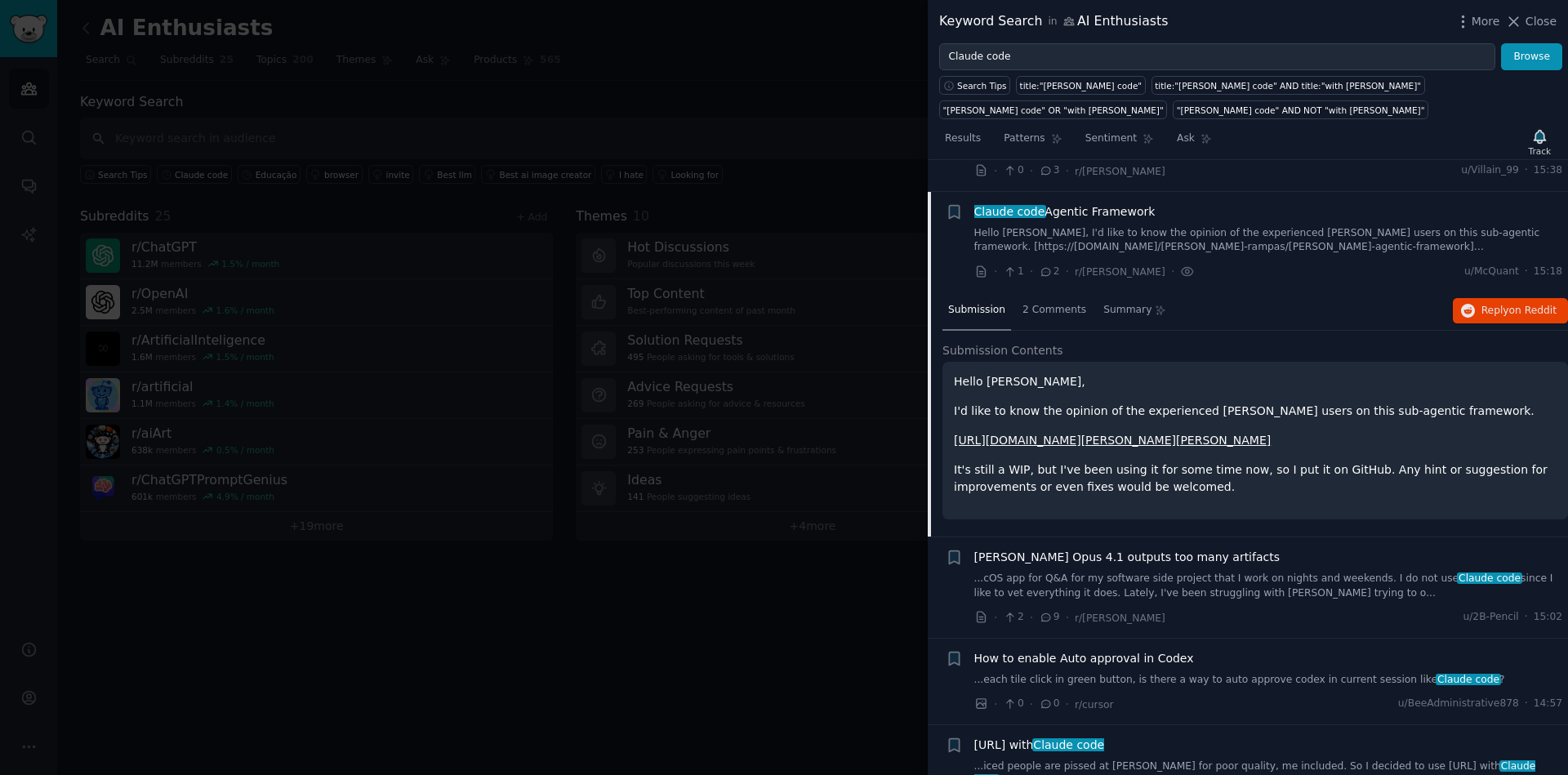
click at [1070, 436] on link "https://github.com/tomas-rampas/claude-agentic-framework" at bounding box center [1113, 441] width 317 height 13
click at [1541, 20] on span "Close" at bounding box center [1541, 21] width 31 height 17
